Goal: Information Seeking & Learning: Learn about a topic

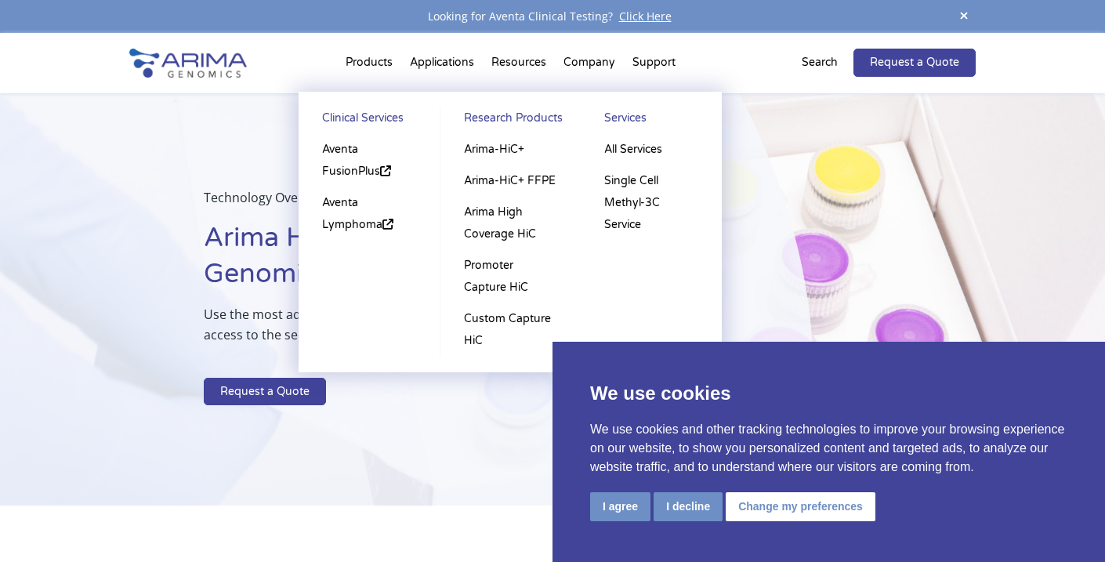
click at [505, 119] on link "Research Products" at bounding box center [510, 120] width 109 height 27
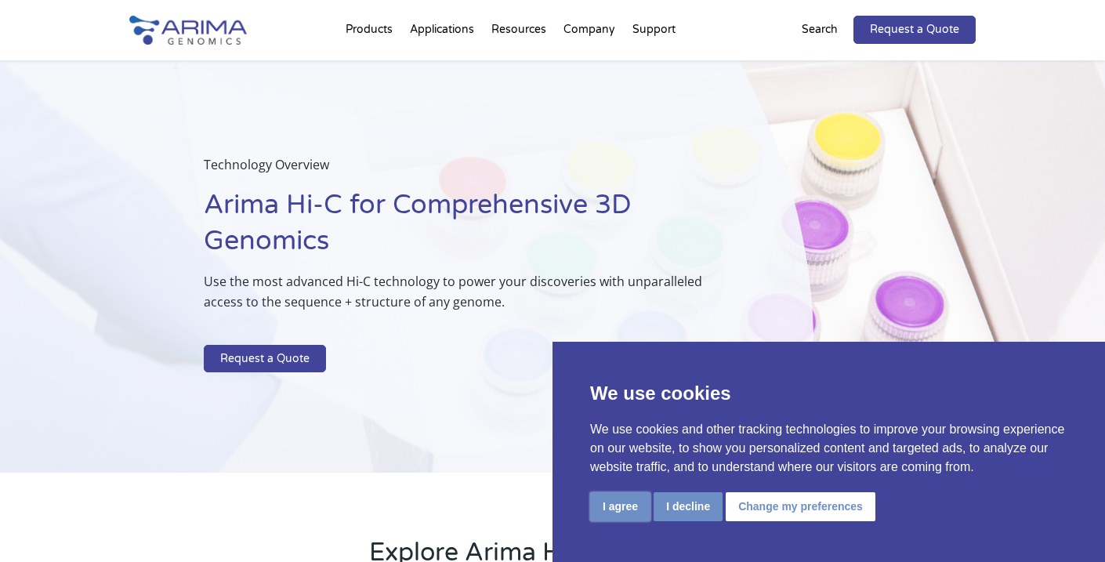
click at [606, 513] on button "I agree" at bounding box center [620, 506] width 60 height 29
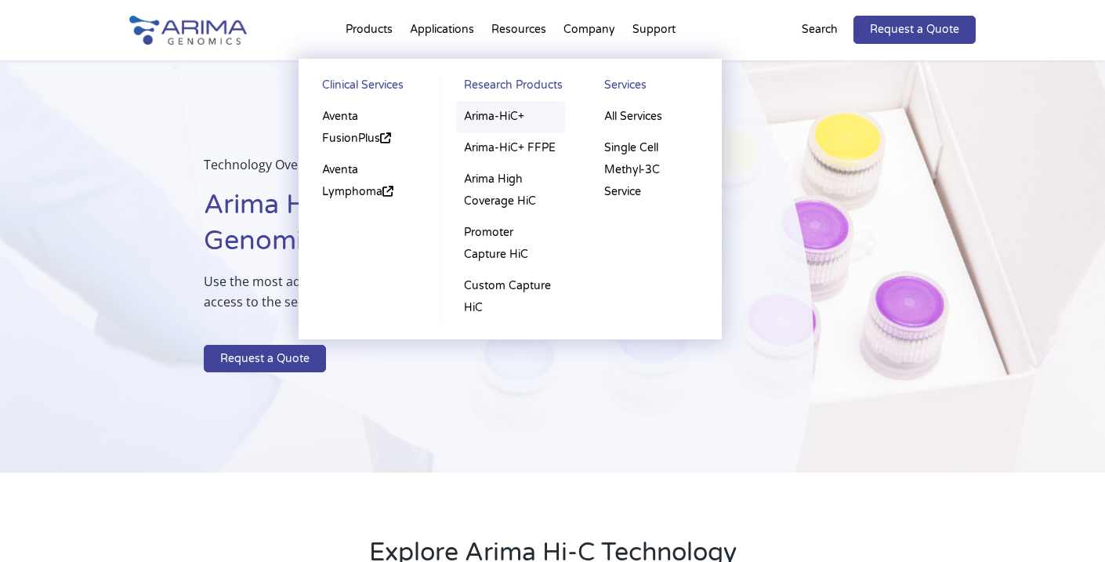
click at [493, 115] on link "Arima-HiC+" at bounding box center [510, 116] width 109 height 31
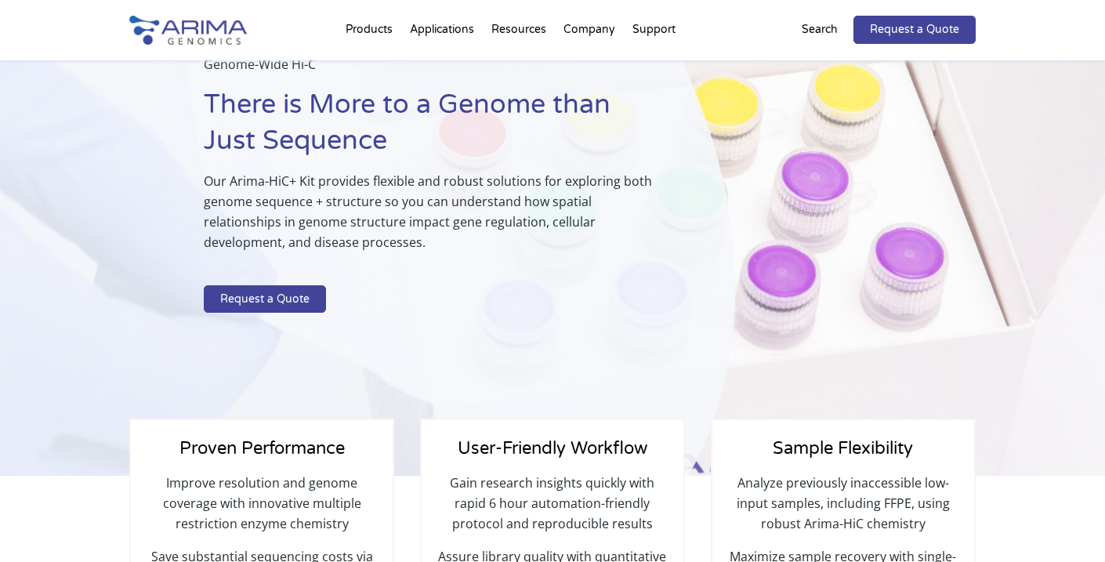
scroll to position [99, 0]
